Goal: Task Accomplishment & Management: Use online tool/utility

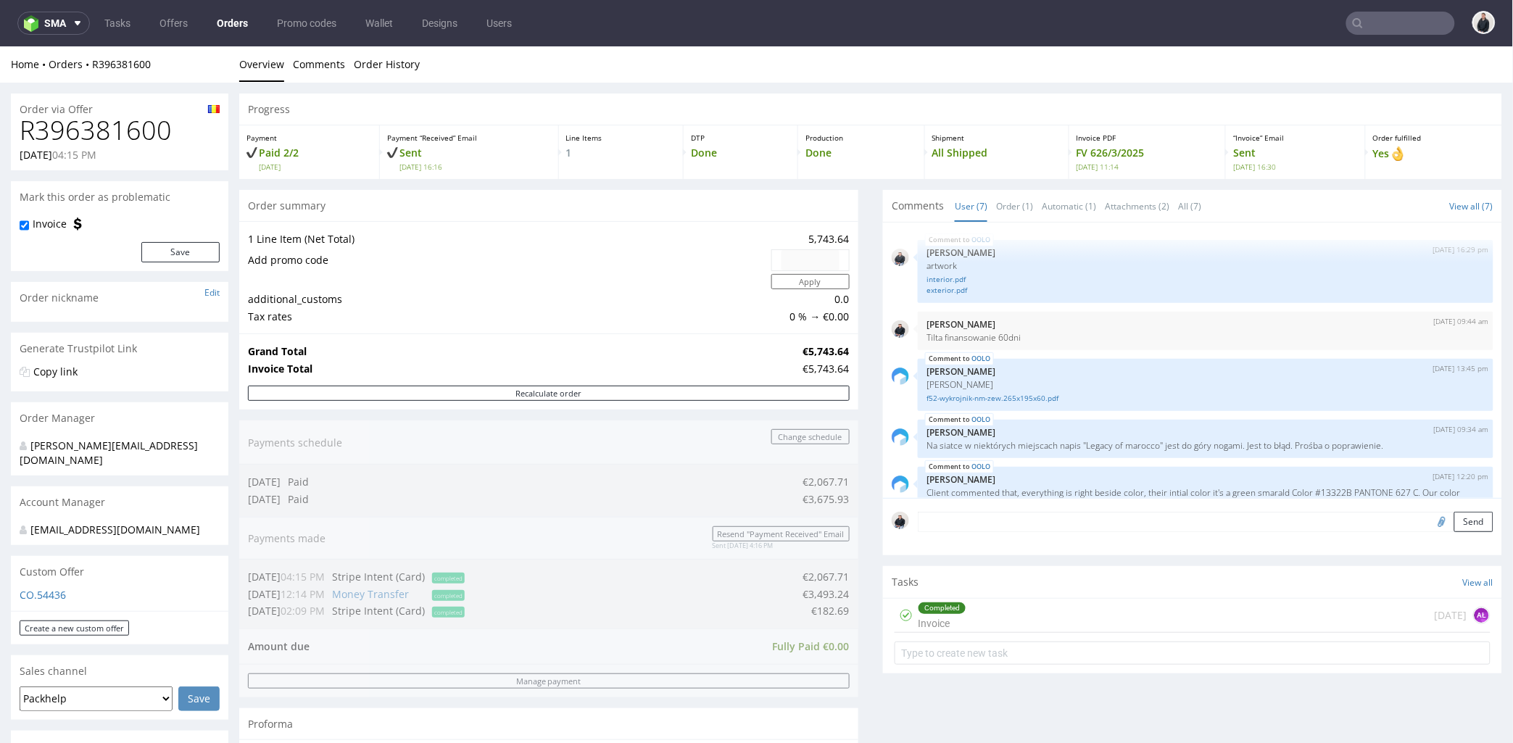
scroll to position [164, 0]
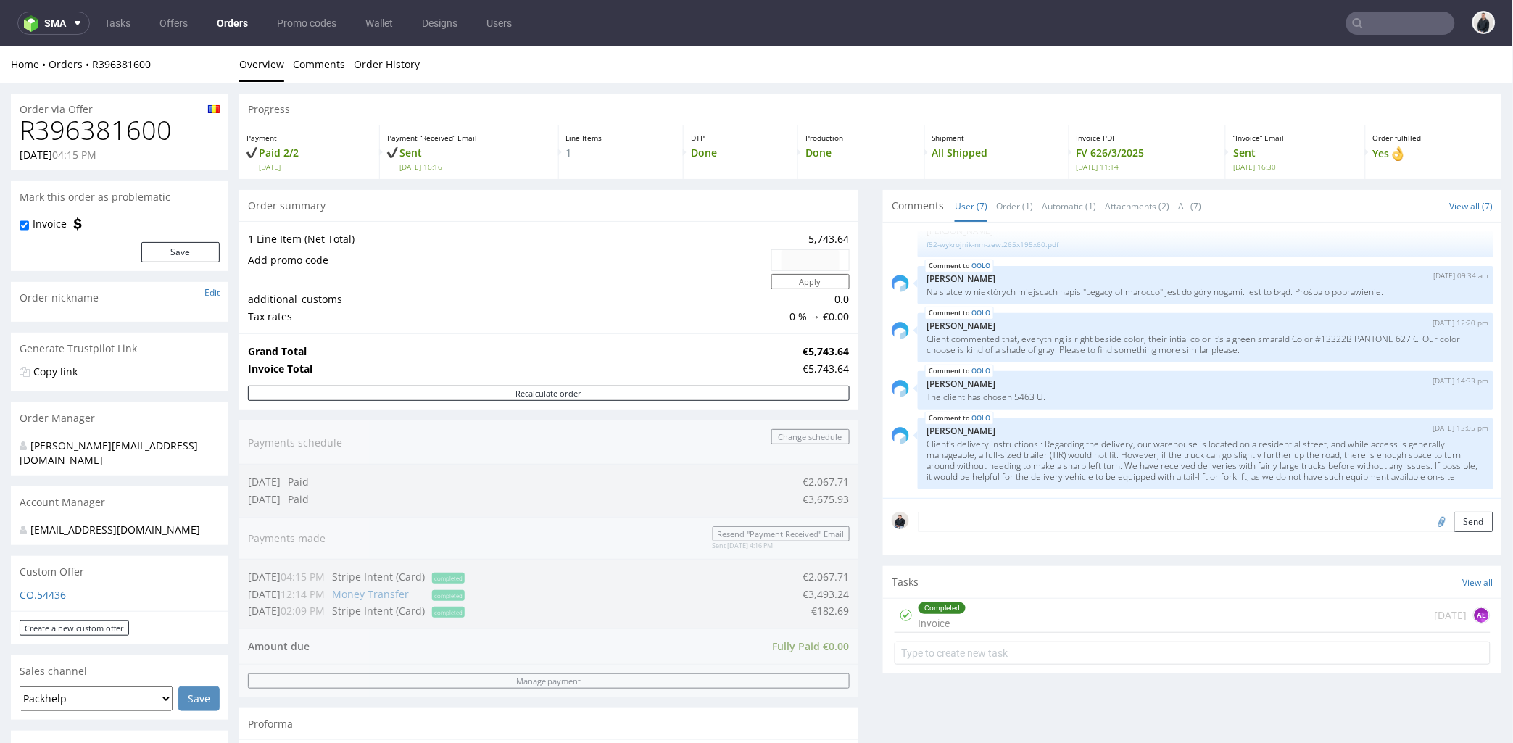
click at [1352, 26] on icon at bounding box center [1358, 23] width 12 height 12
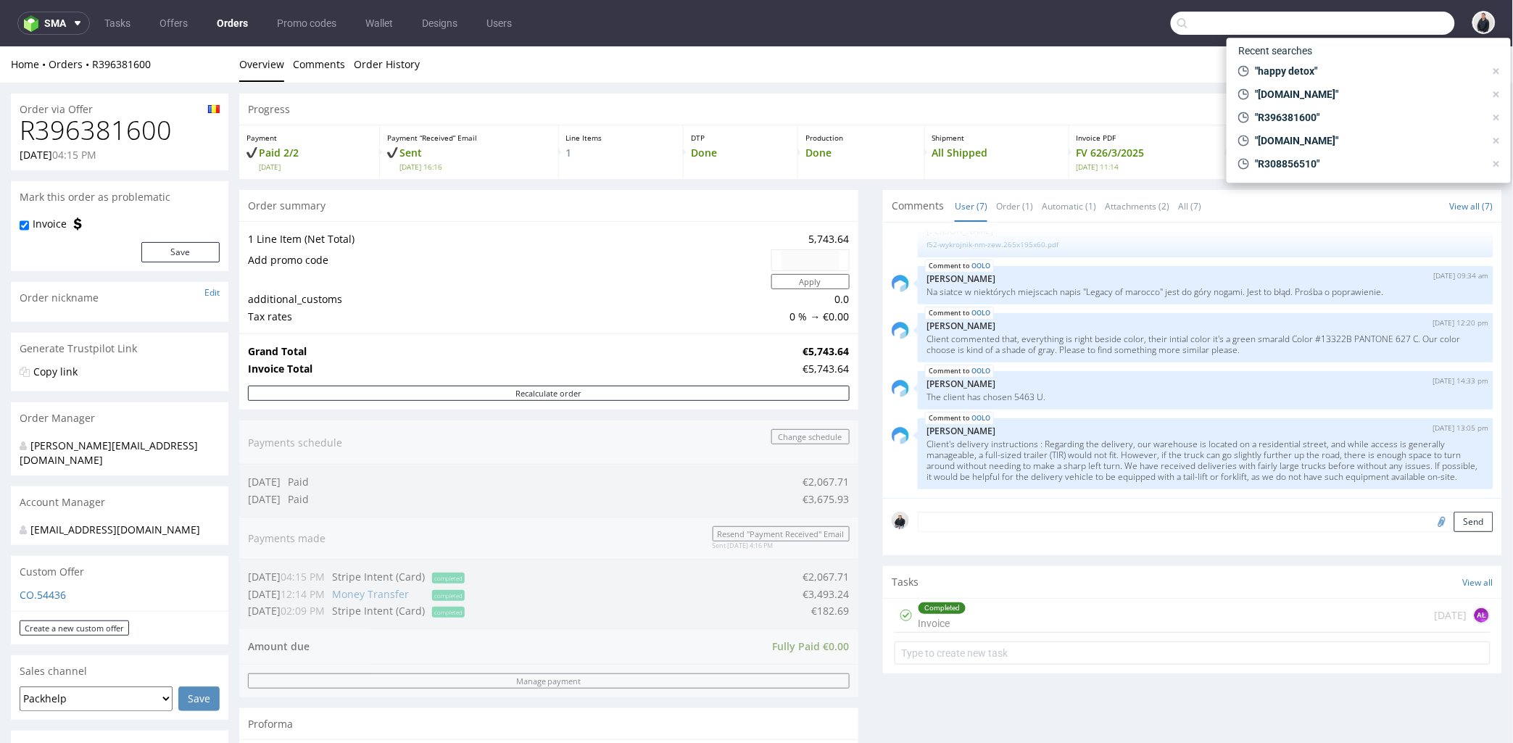
click at [1374, 20] on input "text" at bounding box center [1313, 23] width 284 height 23
paste input "drinkgaya.com"
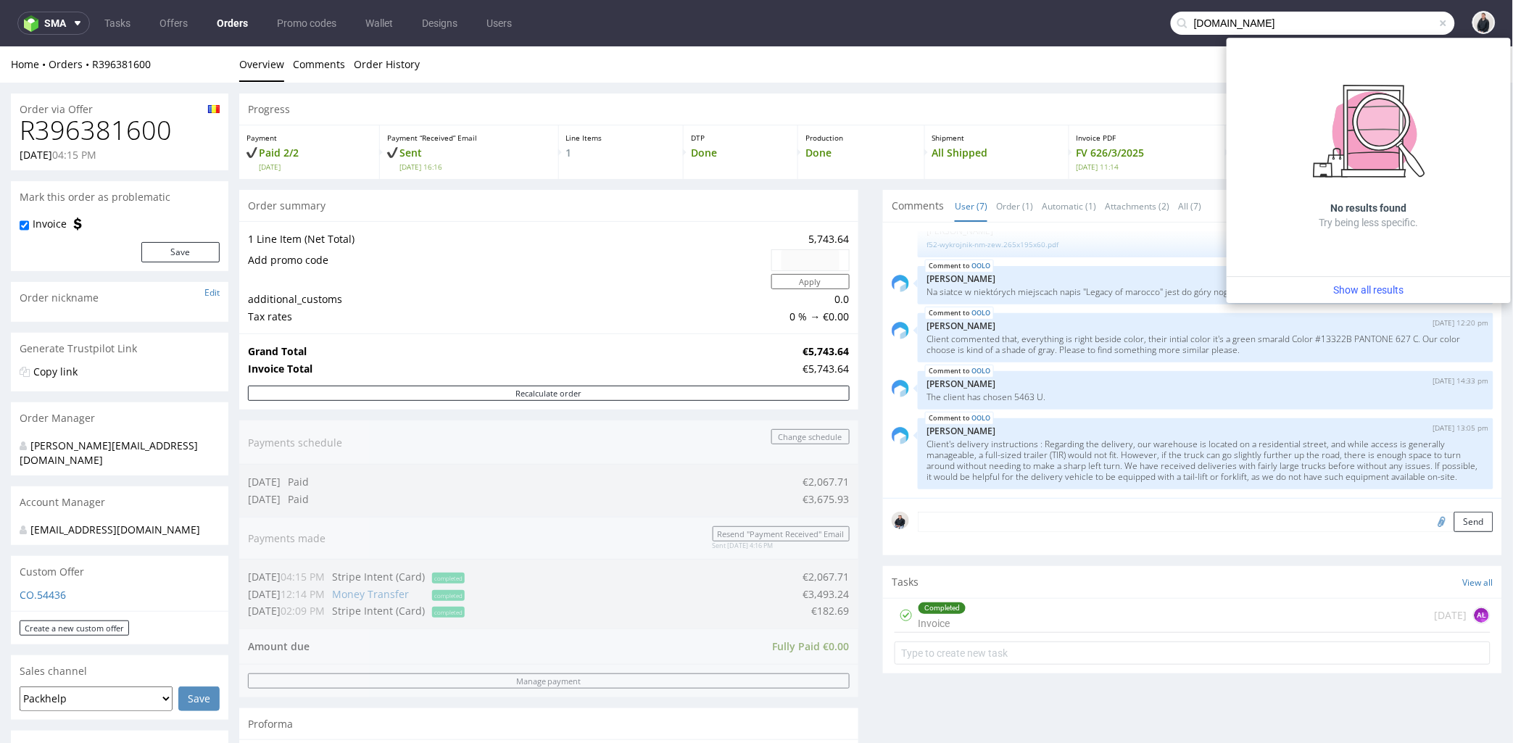
type input "drinkgaya.com"
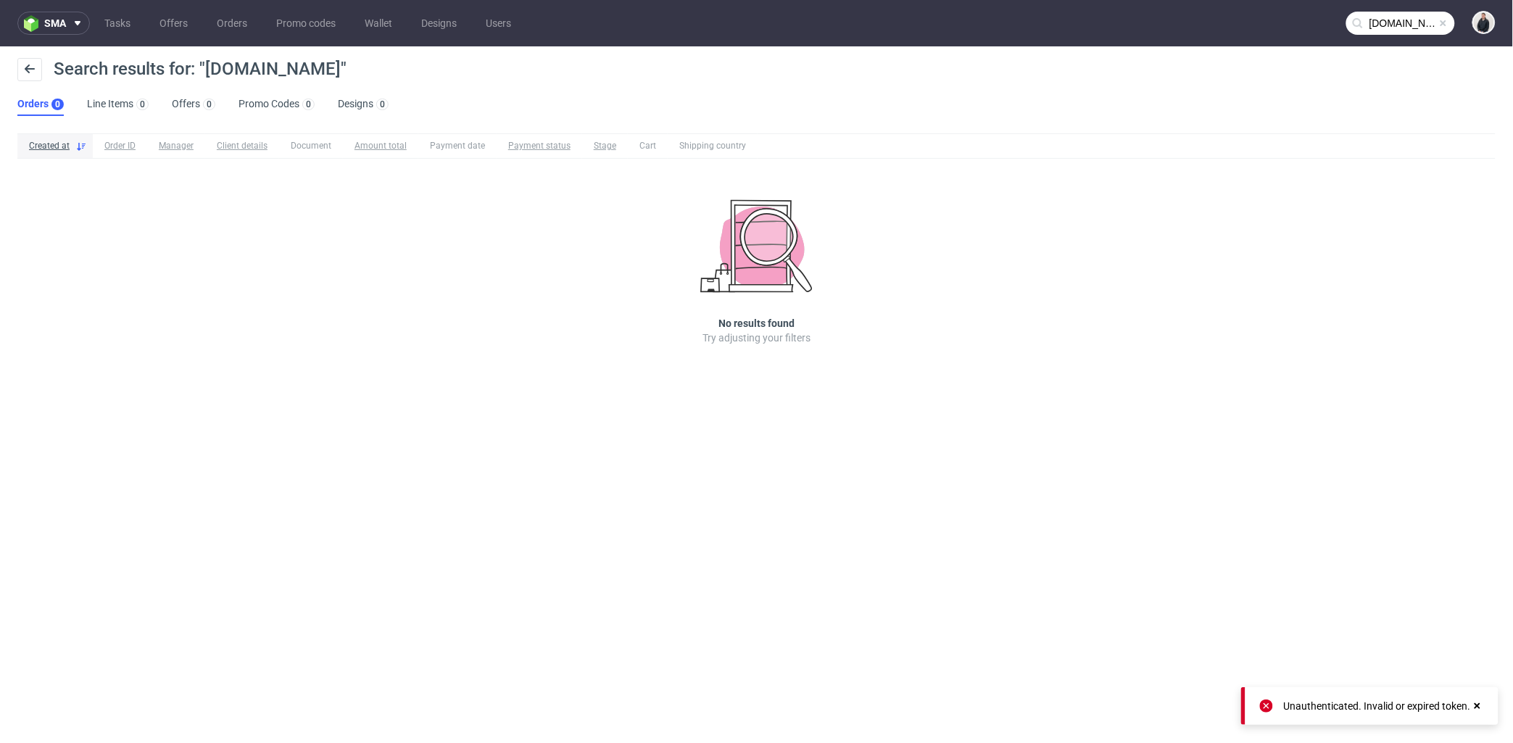
click at [1389, 20] on input "drinkgaya.com" at bounding box center [1401, 23] width 109 height 23
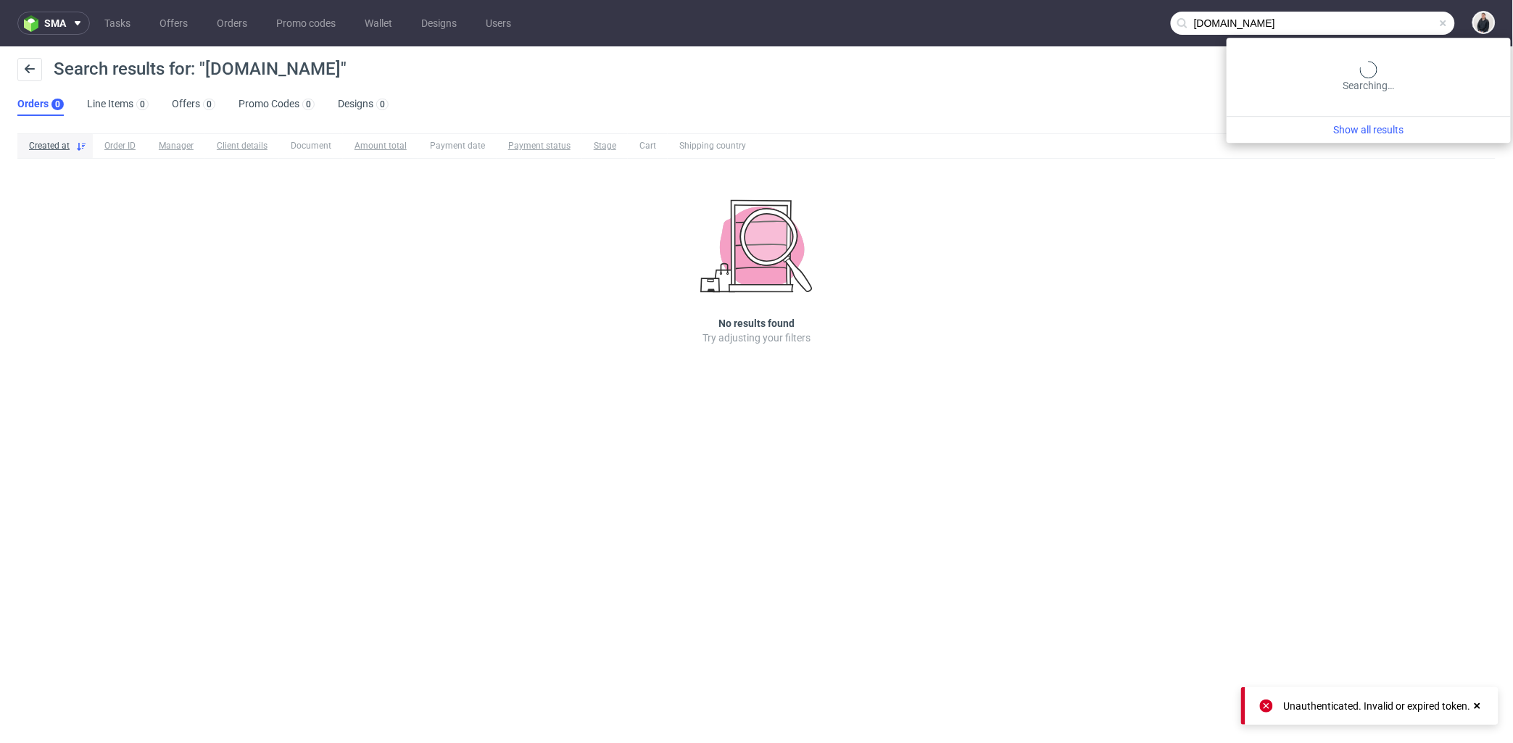
click at [1390, 20] on input "drinkgaya.com" at bounding box center [1313, 23] width 284 height 23
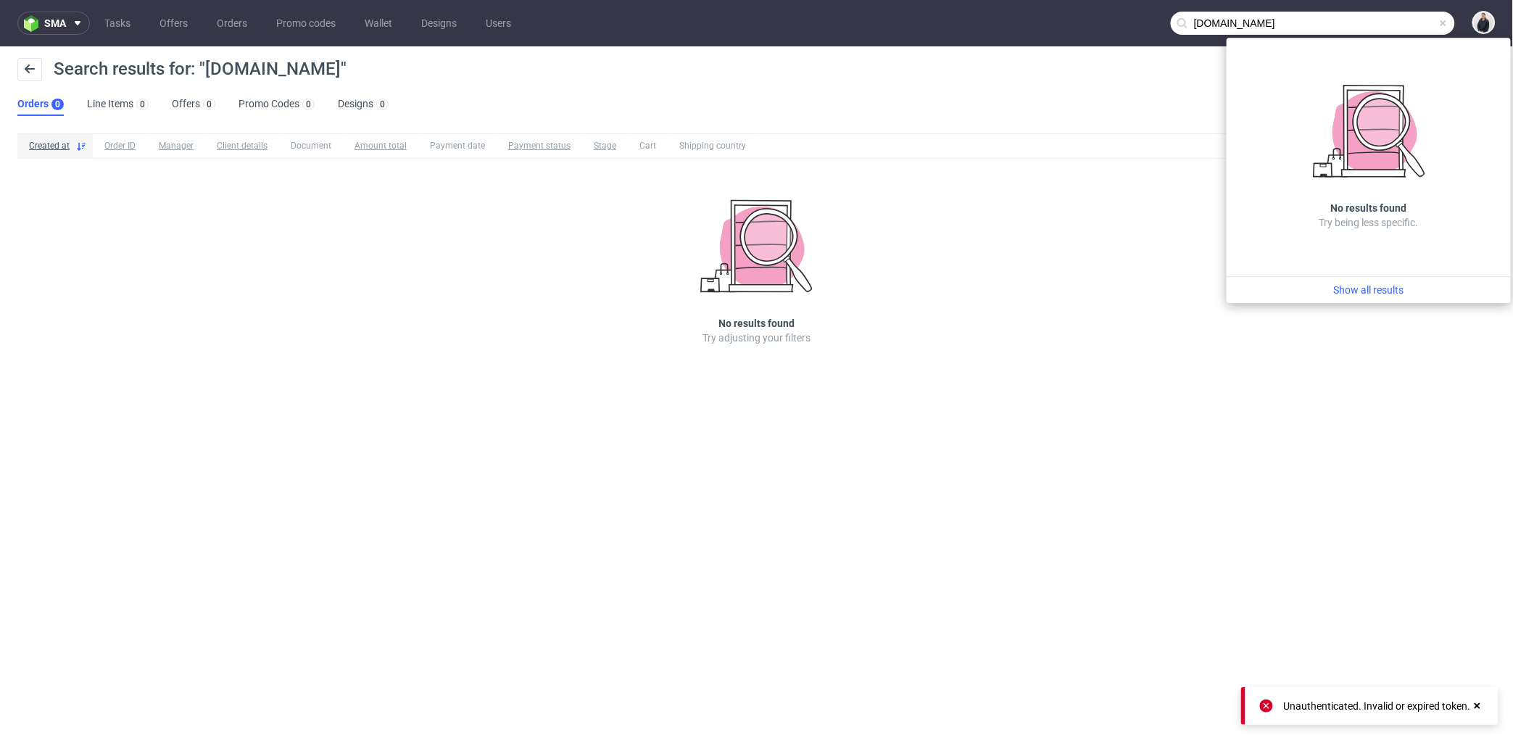
click at [1388, 22] on input "drinkgaya.com" at bounding box center [1313, 23] width 284 height 23
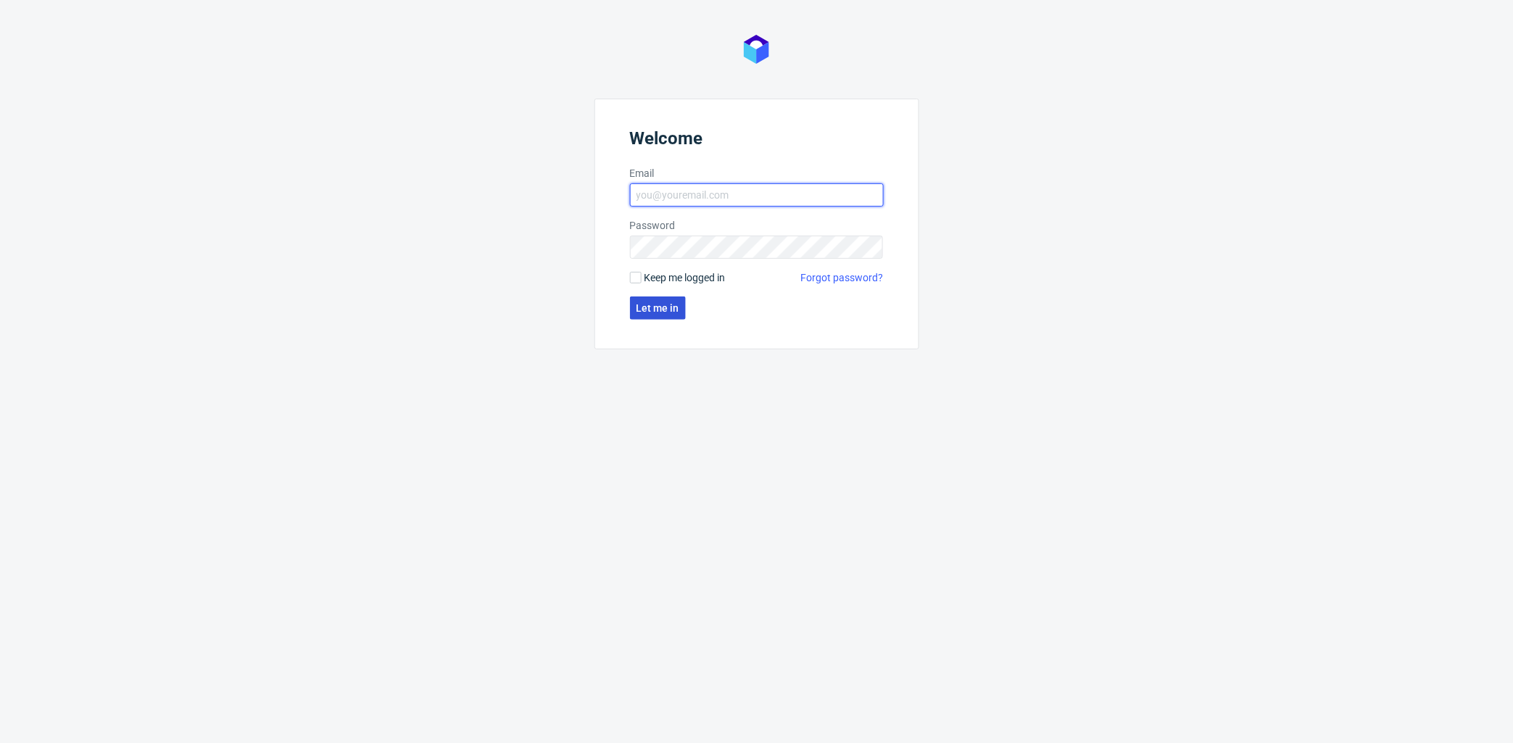
type input "[PERSON_NAME][EMAIL_ADDRESS][DOMAIN_NAME]"
click at [656, 313] on span "Let me in" at bounding box center [658, 308] width 43 height 10
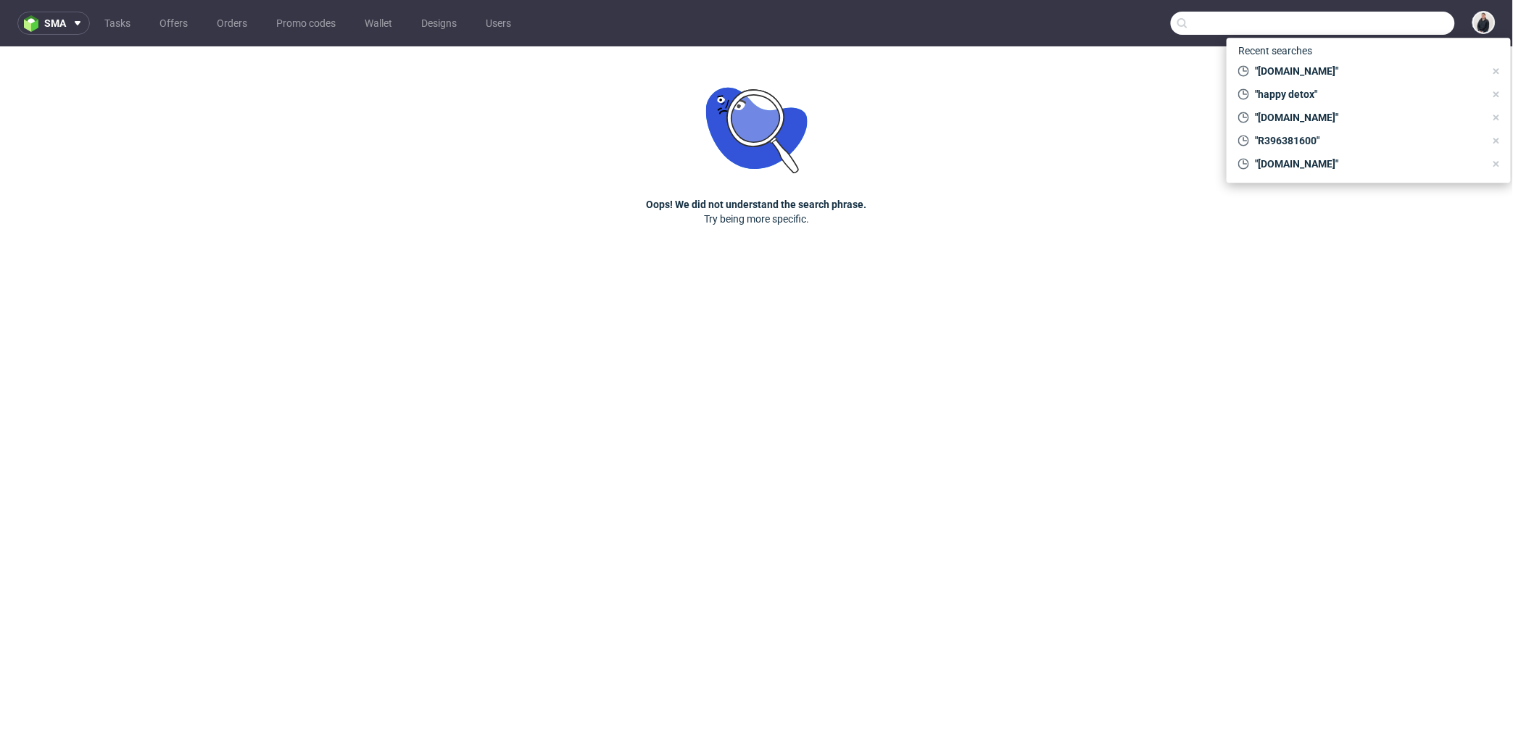
click at [1379, 31] on input "text" at bounding box center [1313, 23] width 284 height 23
paste input "drinkgaya.com"
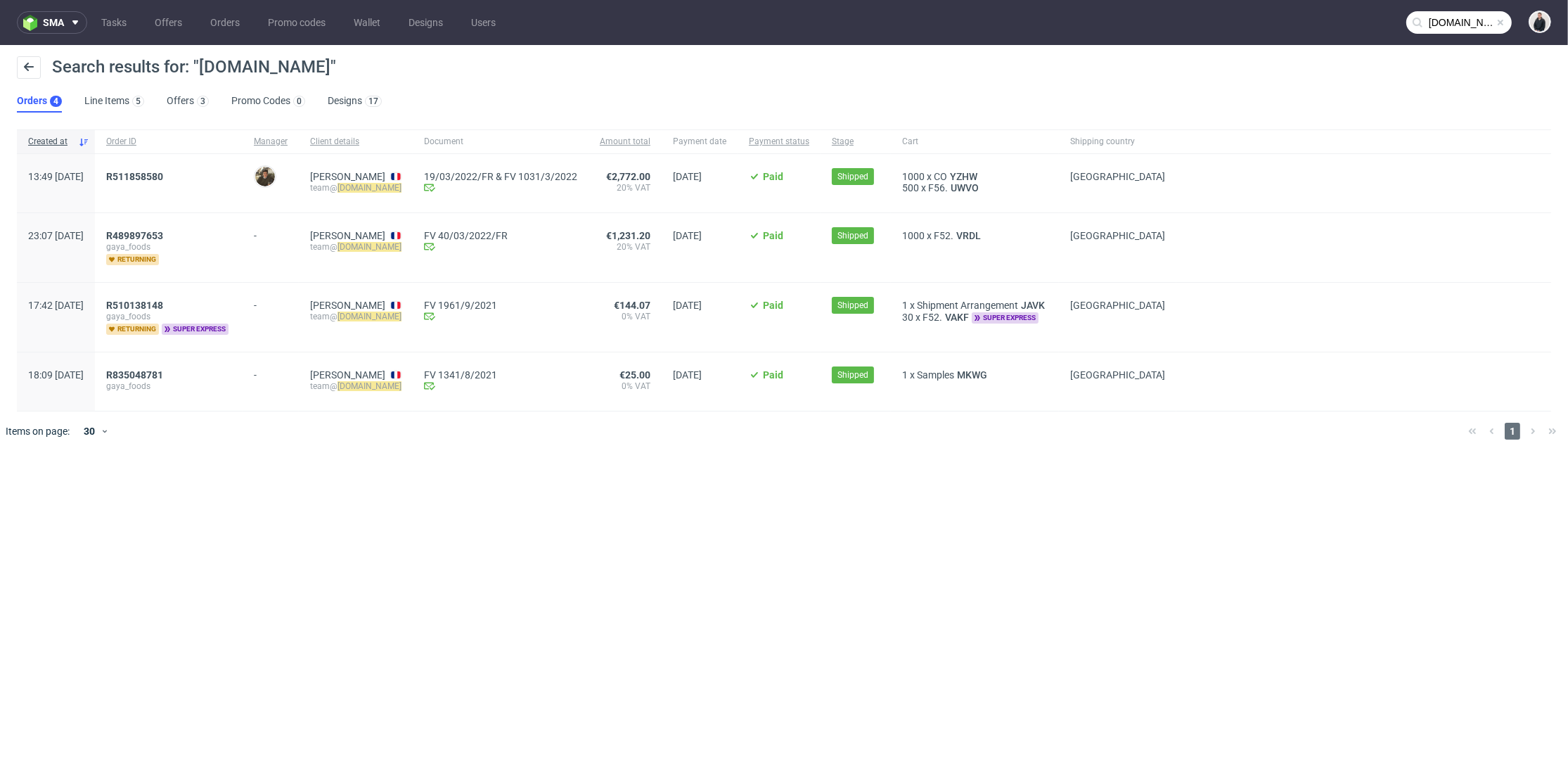
click at [1439, 19] on input "drinkgaya.com" at bounding box center [1458, 22] width 106 height 22
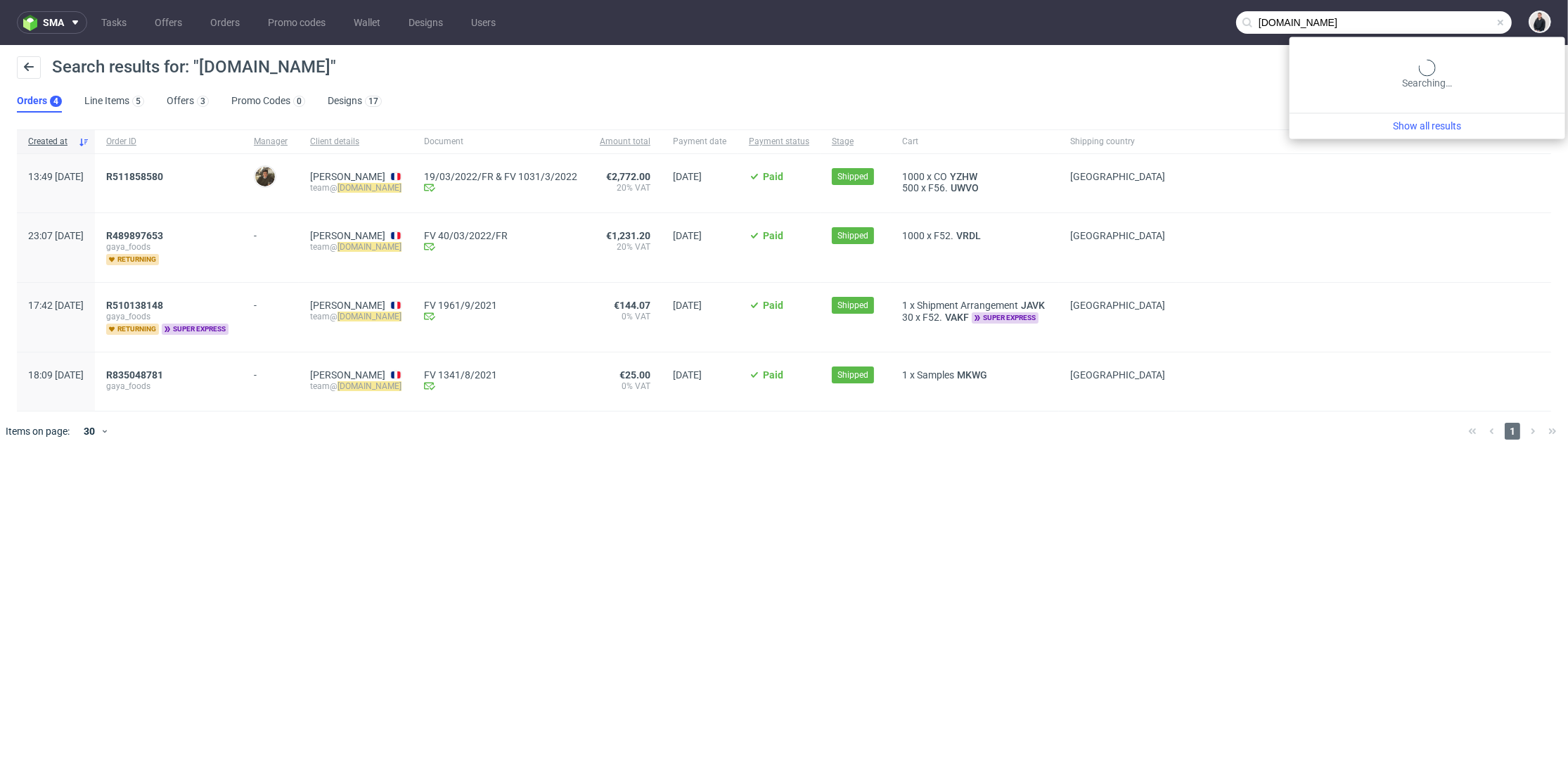
paste input "kinepolis"
type input "kinepolis.com"
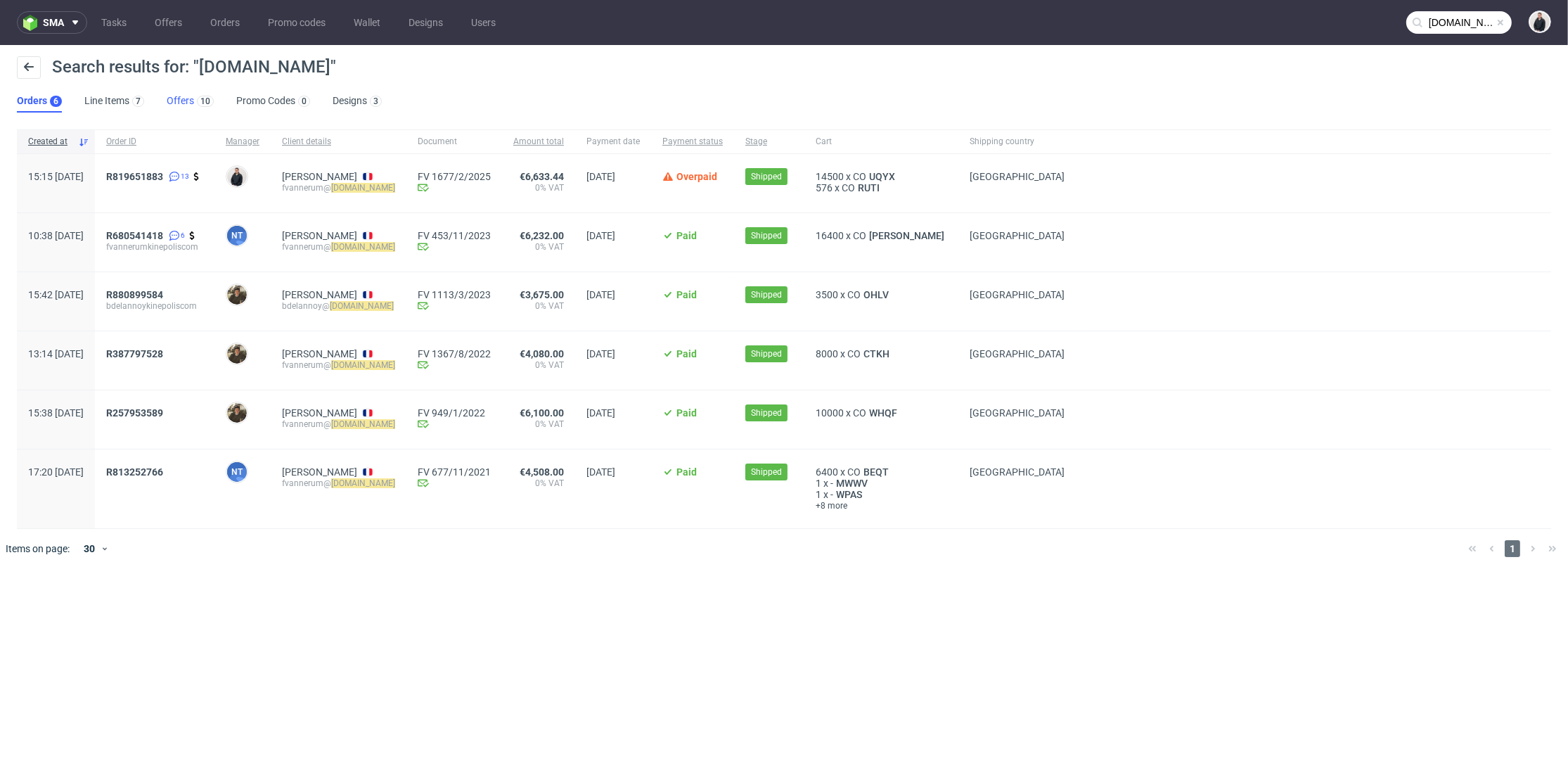
click at [177, 100] on link "Offers 10" at bounding box center [190, 101] width 48 height 22
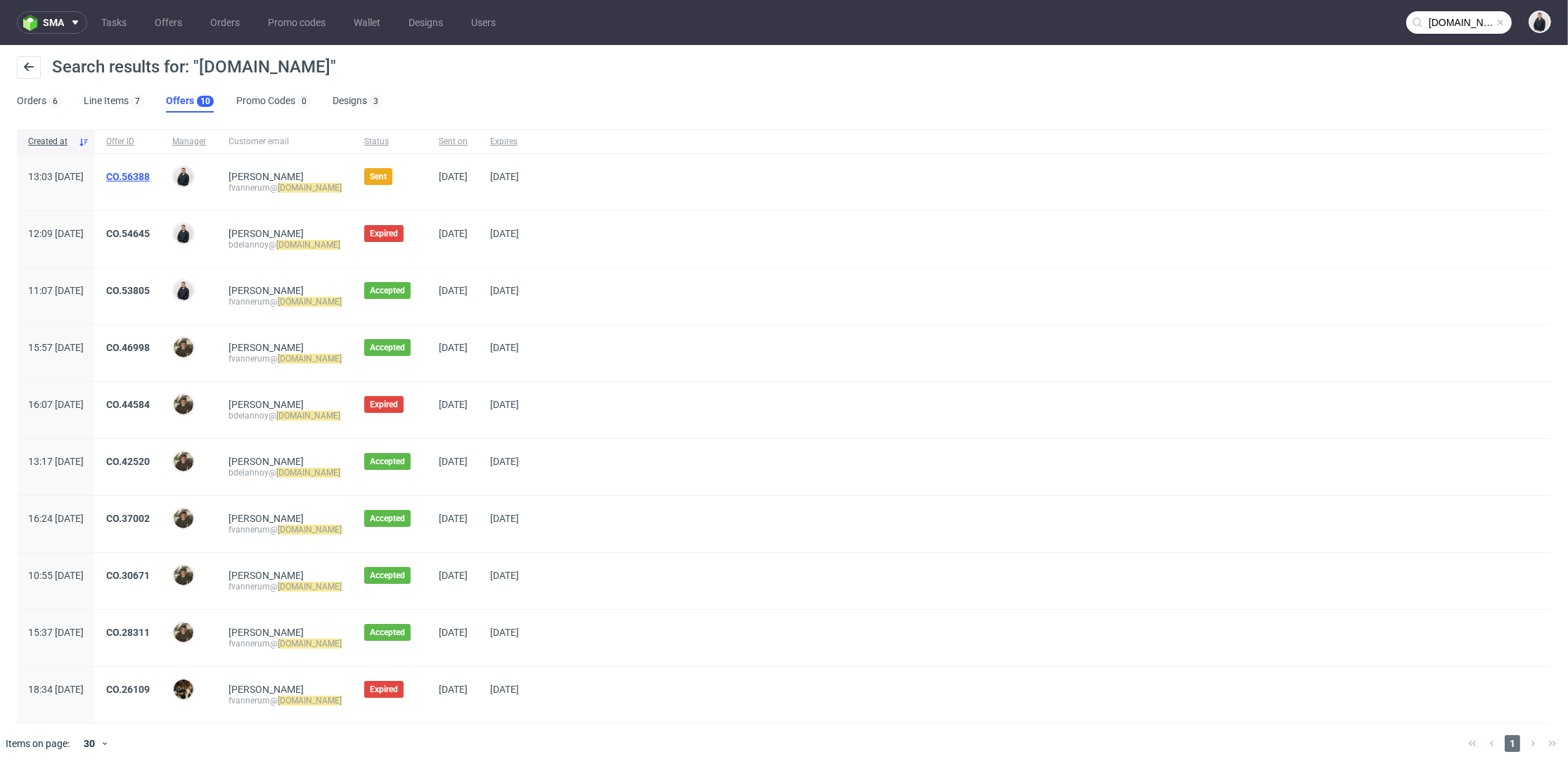
click at [149, 178] on link "CO.56388" at bounding box center [128, 177] width 44 height 12
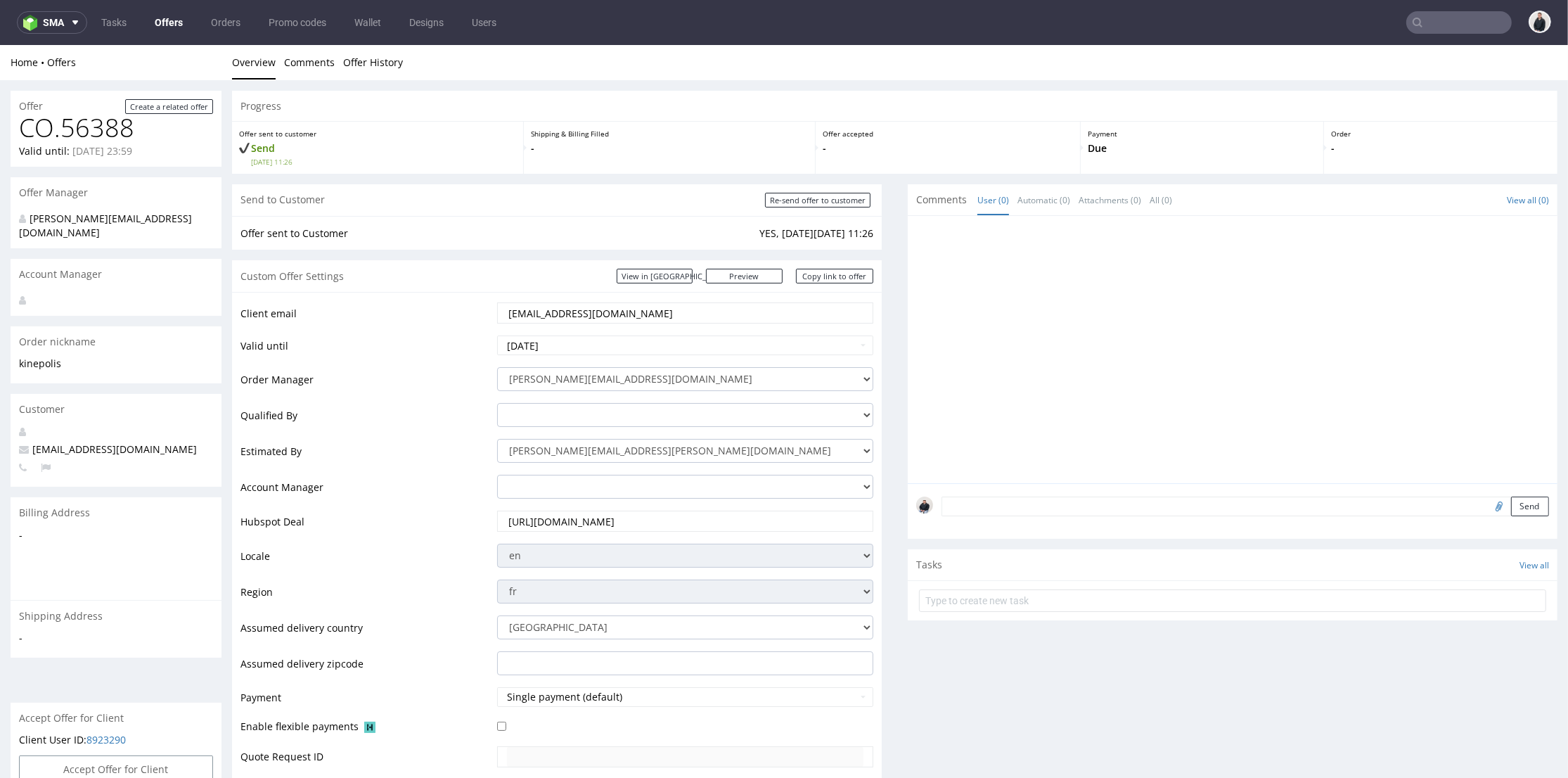
scroll to position [546, 0]
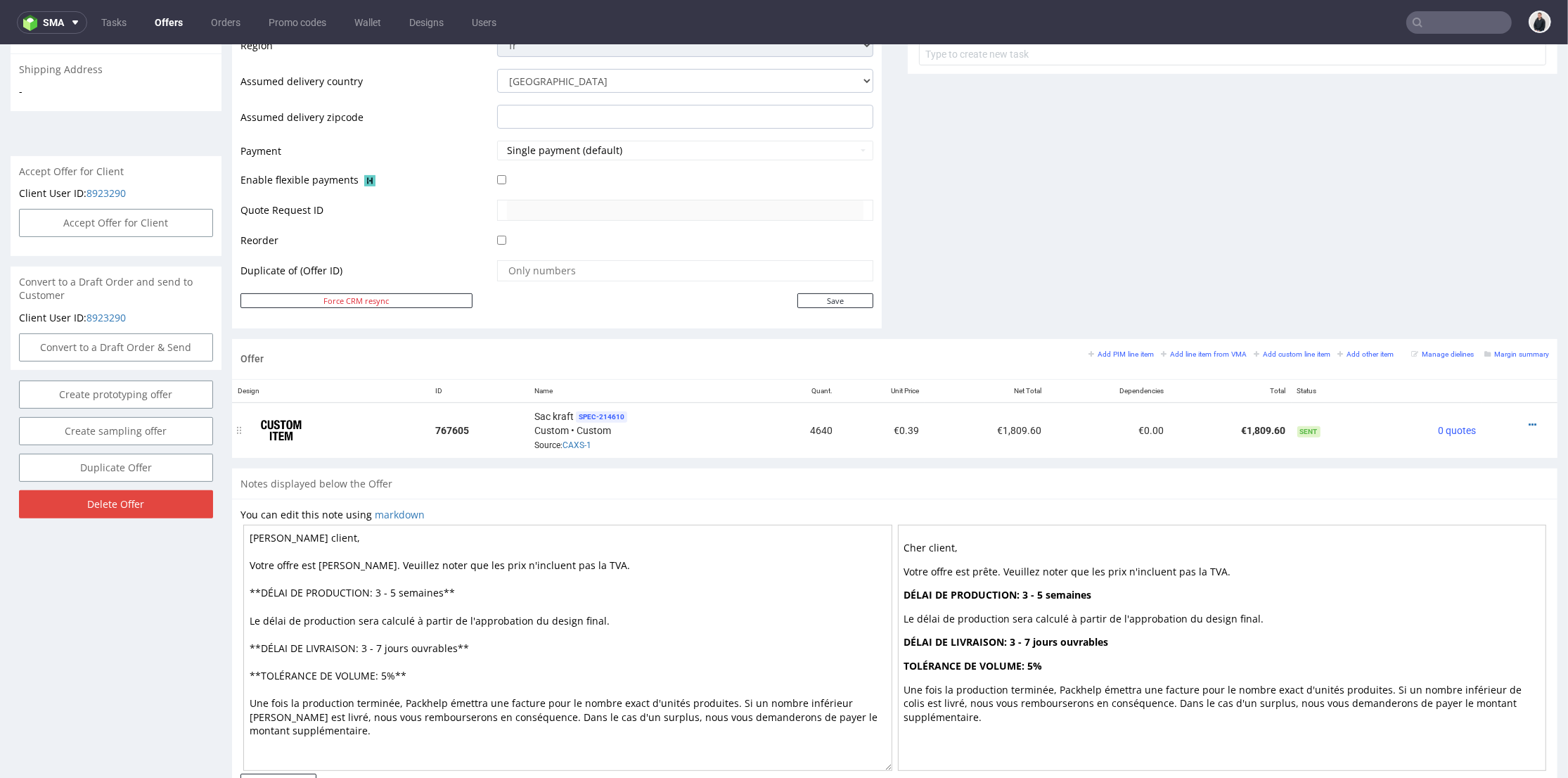
click at [1467, 418] on div at bounding box center [1516, 425] width 56 height 15
click at [1467, 420] on icon at bounding box center [1533, 425] width 8 height 10
click at [1467, 279] on li "Edit item price" at bounding box center [1463, 269] width 136 height 25
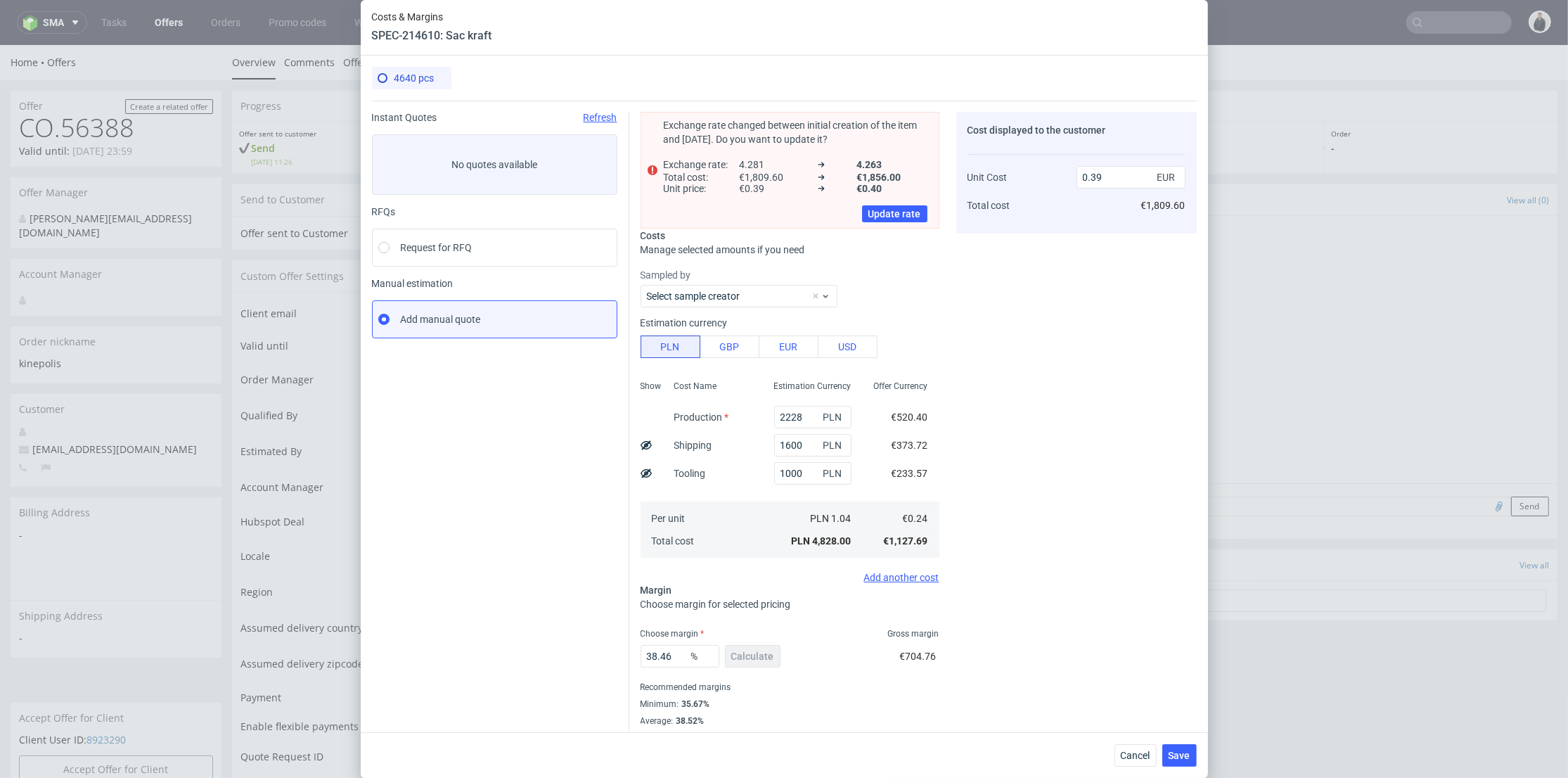
scroll to position [22, 0]
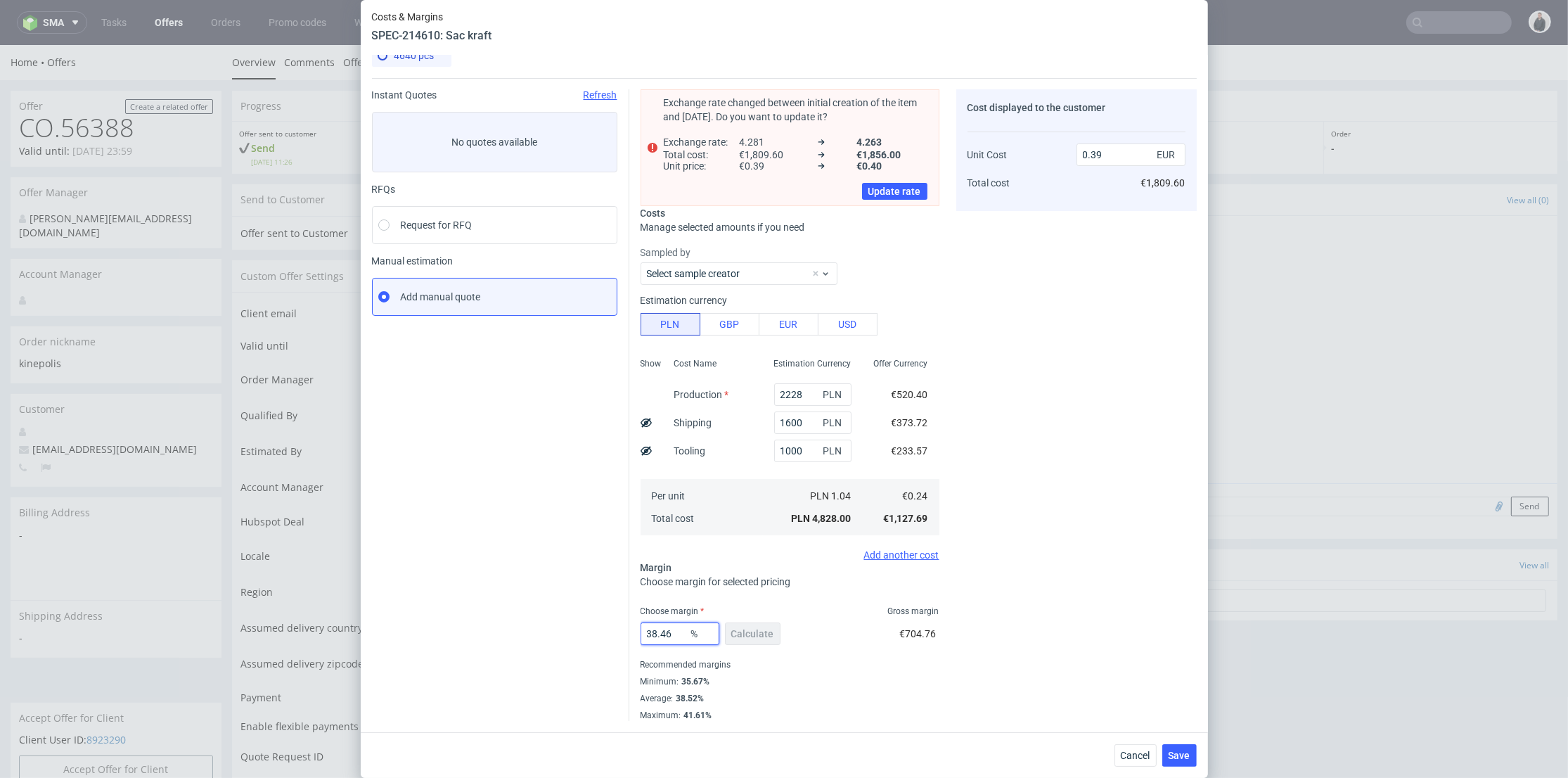
drag, startPoint x: 666, startPoint y: 631, endPoint x: 646, endPoint y: 629, distance: 20.1
click at [646, 629] on input "38.46" at bounding box center [680, 633] width 79 height 22
type input "35"
click at [1073, 375] on div "Cost displayed to the customer Unit Cost Total cost 0.39 EUR €1,809.60" at bounding box center [1076, 405] width 240 height 632
type input "0.37"
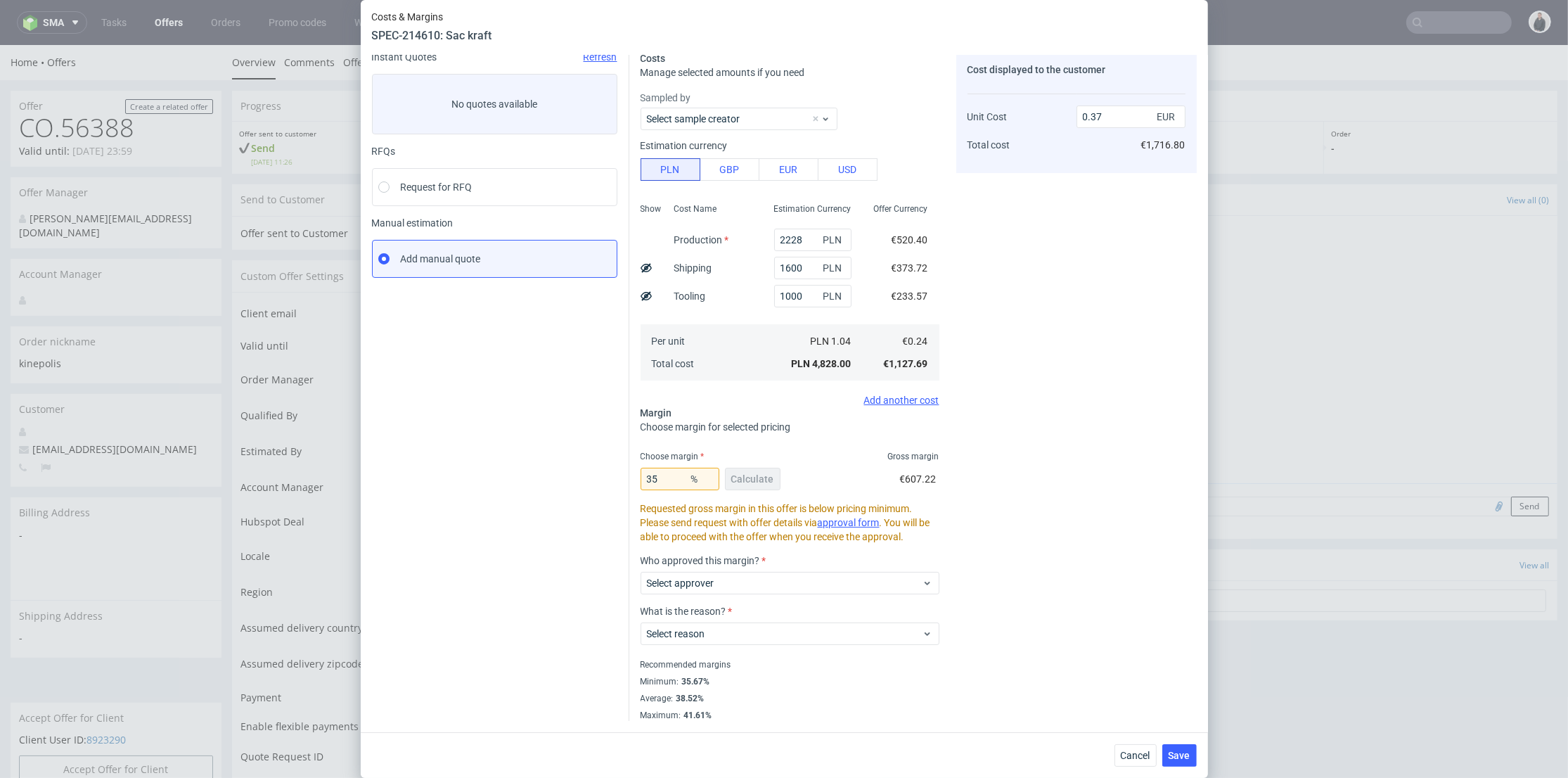
scroll to position [0, 0]
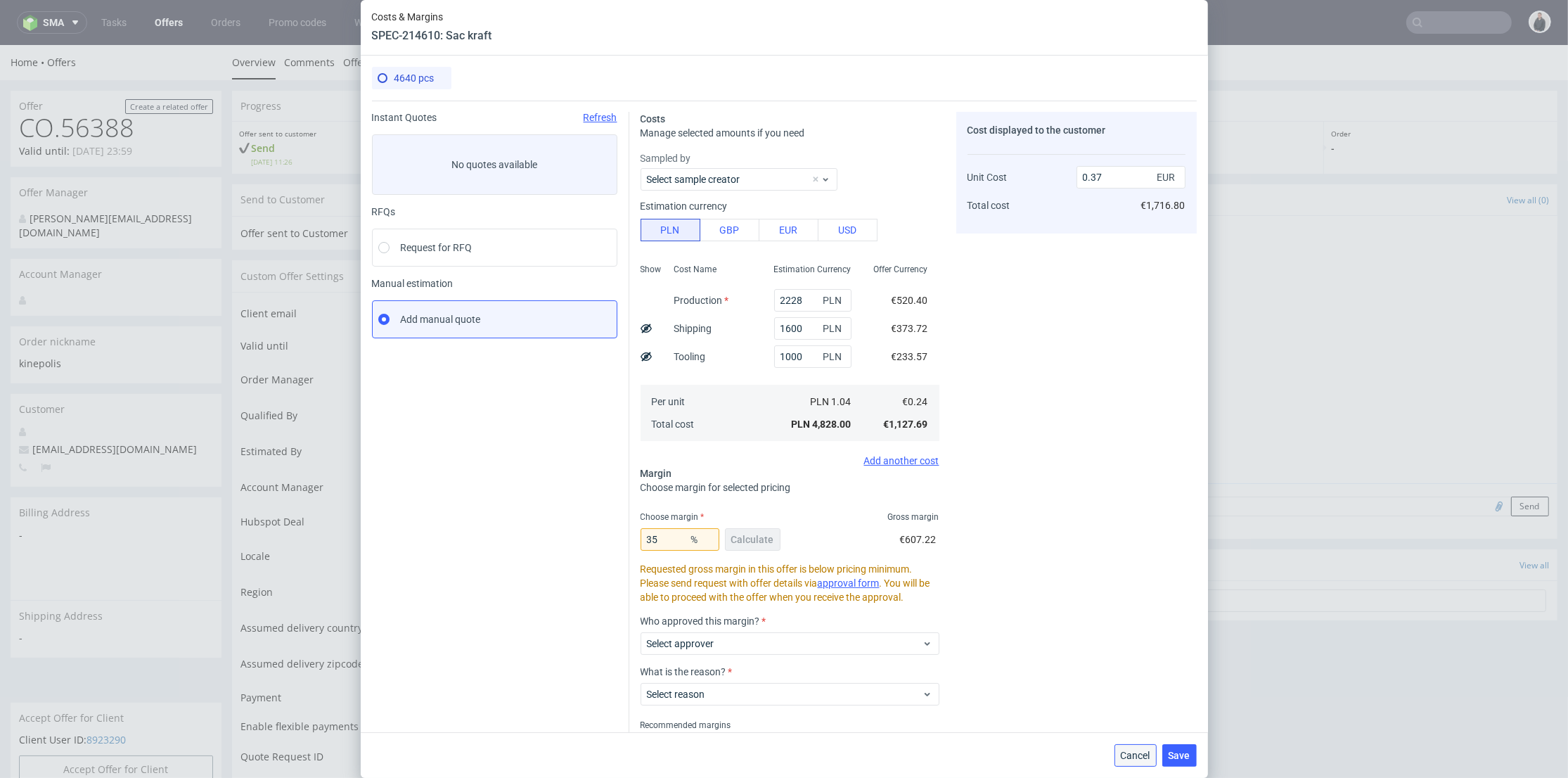
click at [1133, 721] on span "Cancel" at bounding box center [1136, 756] width 29 height 10
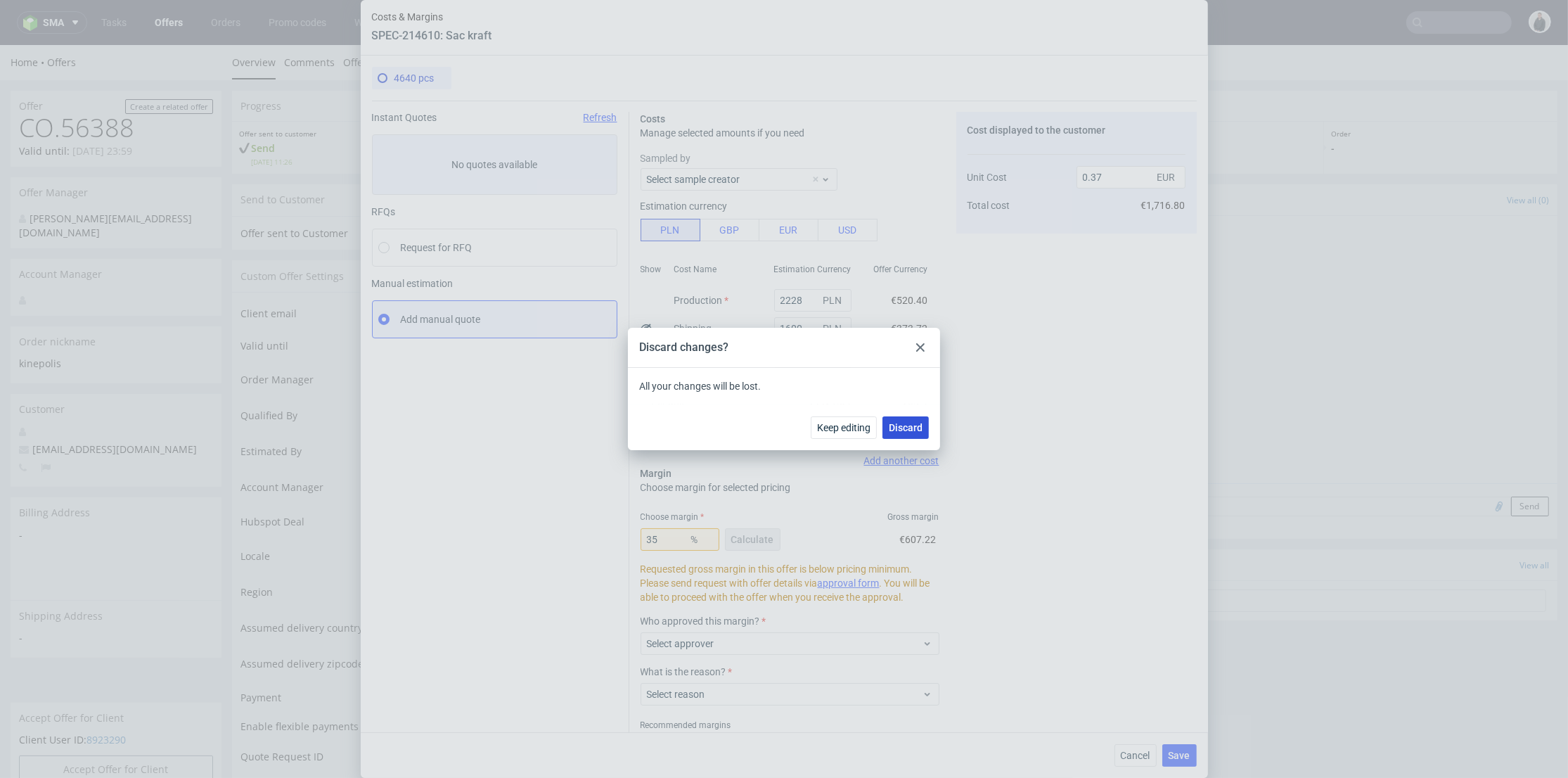
click at [914, 429] on span "Discard" at bounding box center [906, 428] width 34 height 10
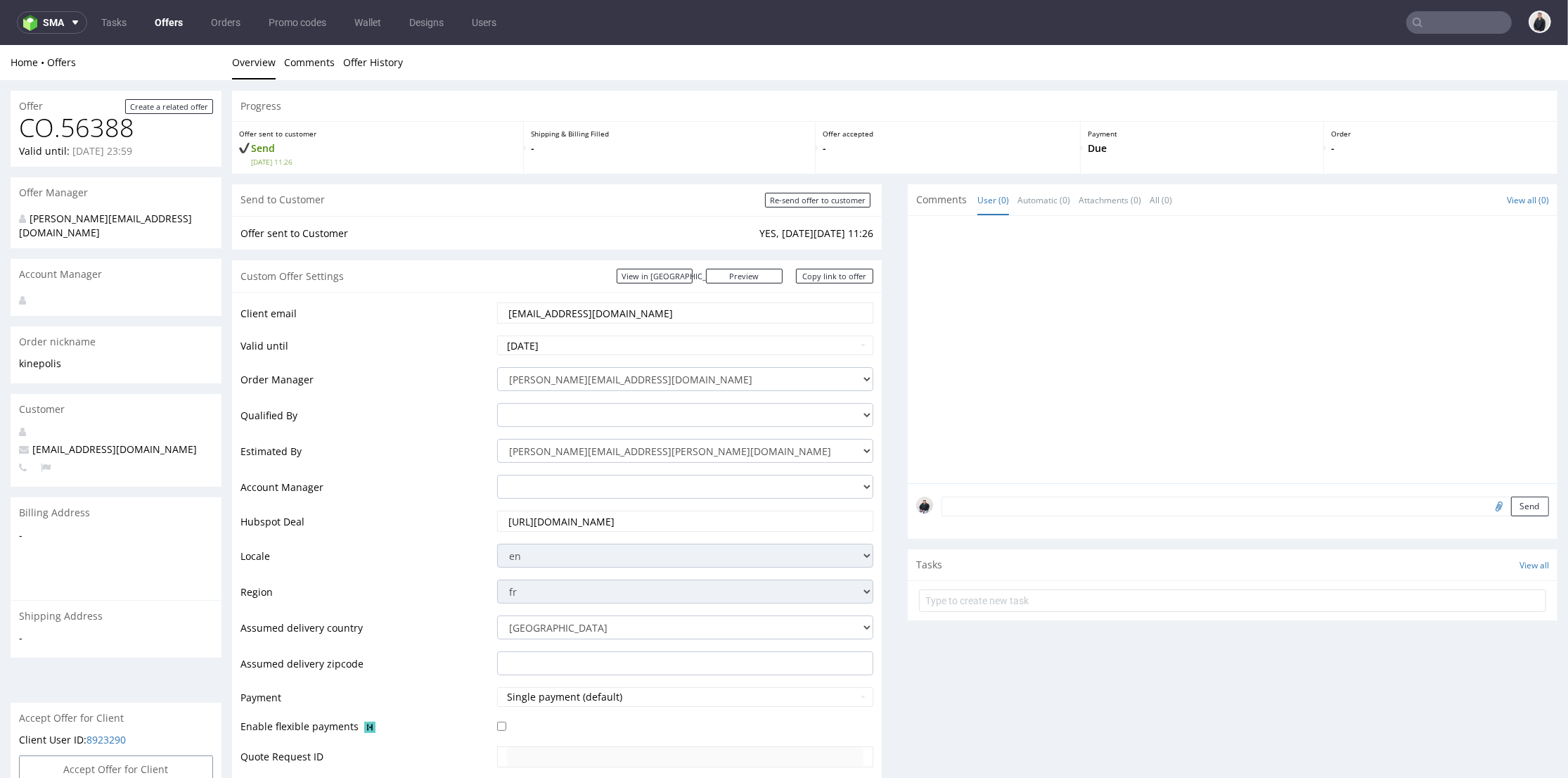
scroll to position [469, 0]
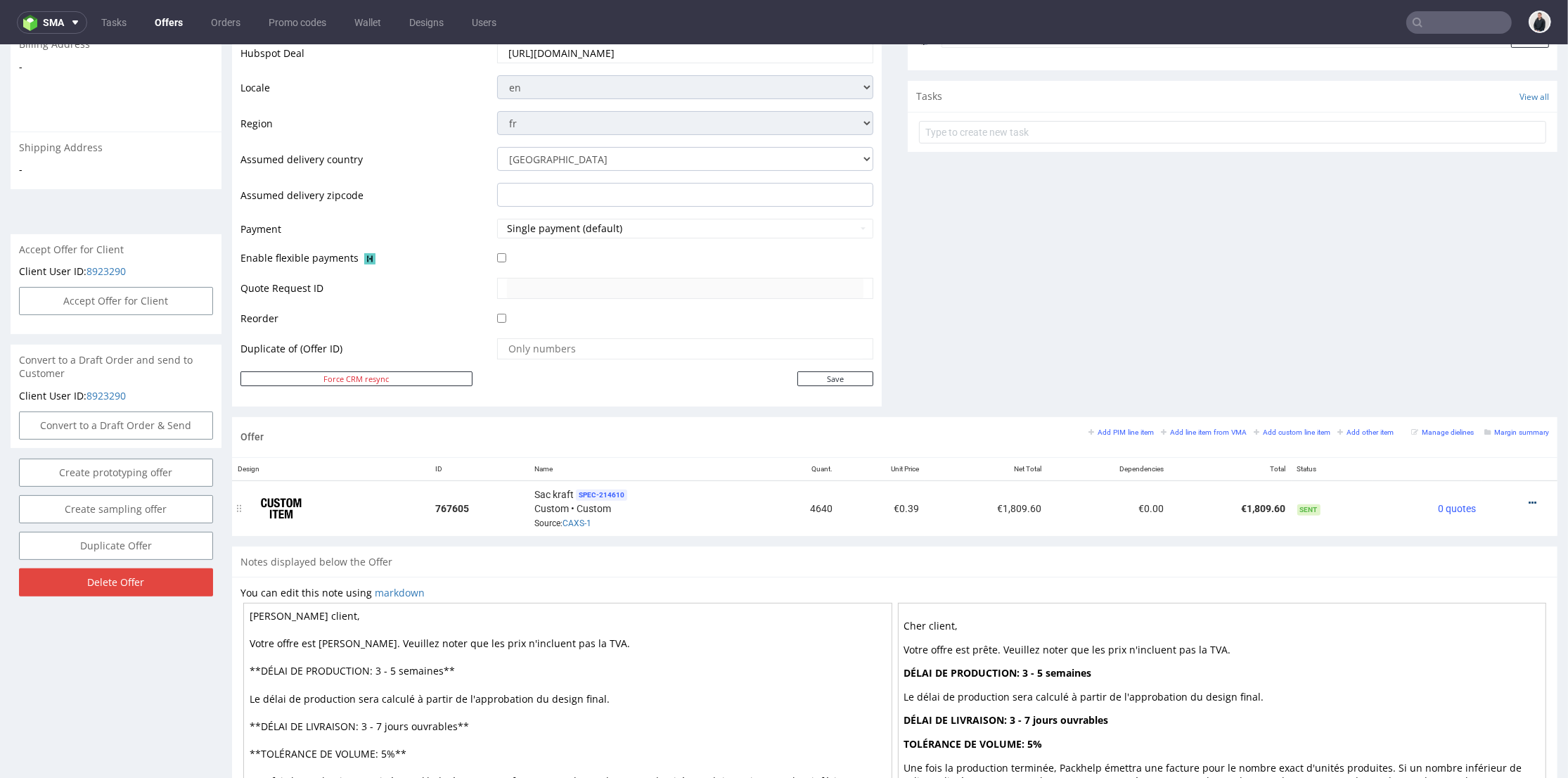
click at [1467, 501] on icon at bounding box center [1533, 502] width 8 height 10
click at [1467, 356] on li "Edit item price" at bounding box center [1463, 346] width 136 height 25
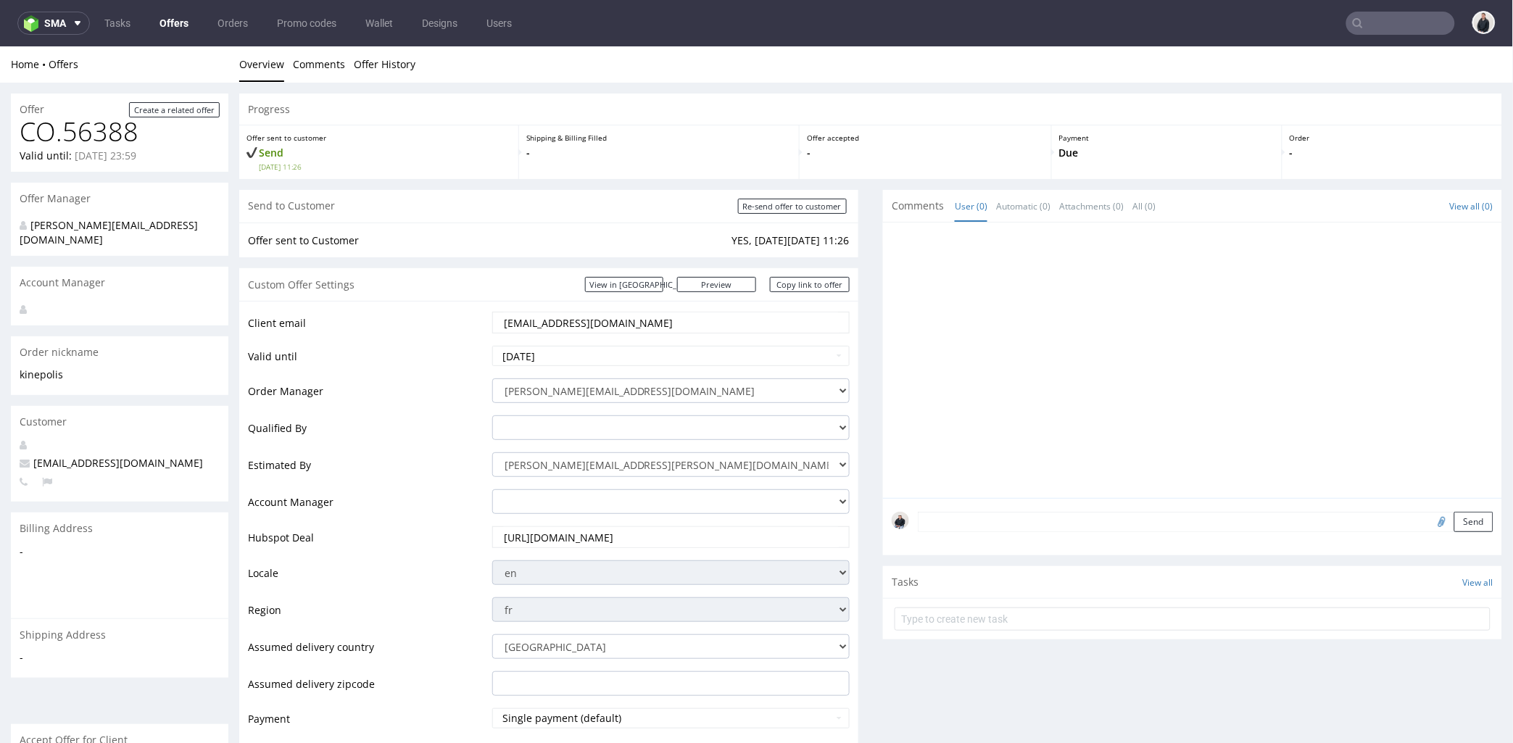
click at [632, 534] on input "[URL][DOMAIN_NAME]" at bounding box center [671, 536] width 337 height 20
